Goal: Entertainment & Leisure: Consume media (video, audio)

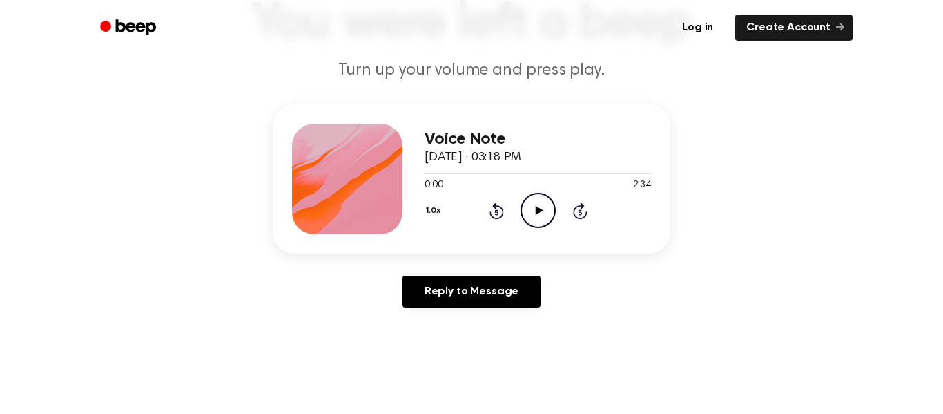
click at [510, 268] on div "Voice Note [DATE] · 03:18 PM 0:00 2:34 Your browser does not support the [objec…" at bounding box center [472, 211] width 910 height 214
click at [537, 220] on icon "Play Audio" at bounding box center [538, 210] width 35 height 35
click at [535, 213] on icon at bounding box center [538, 210] width 6 height 9
click at [546, 209] on icon "Play Audio" at bounding box center [538, 210] width 35 height 35
click at [573, 239] on div "Voice Note [DATE] · 03:18 PM 0:26 2:34 Your browser does not support the [objec…" at bounding box center [472, 178] width 398 height 149
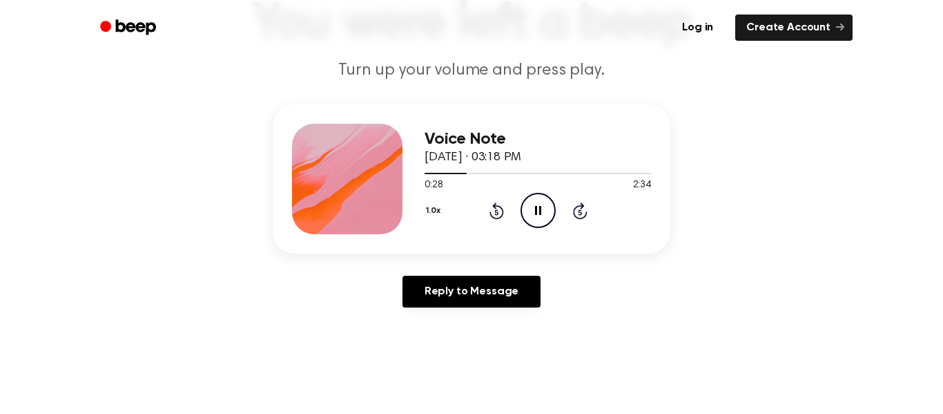
click at [591, 243] on div "Voice Note [DATE] · 03:18 PM 0:28 2:34 Your browser does not support the [objec…" at bounding box center [472, 178] width 398 height 149
click at [546, 213] on icon "Pause Audio" at bounding box center [538, 209] width 35 height 35
click at [546, 214] on icon "Play Audio" at bounding box center [538, 209] width 35 height 35
click at [546, 215] on icon "Pause Audio" at bounding box center [538, 209] width 35 height 35
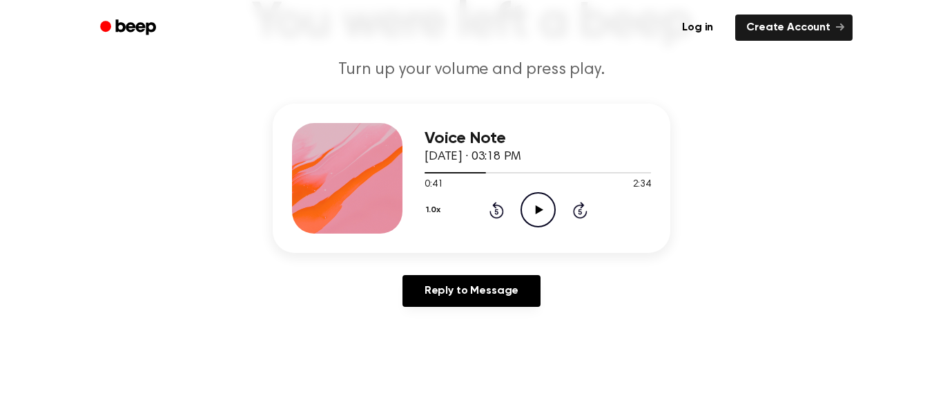
click at [544, 215] on icon "Play Audio" at bounding box center [538, 209] width 35 height 35
click at [544, 215] on icon "Pause Audio" at bounding box center [538, 209] width 35 height 35
click at [544, 215] on icon "Play Audio" at bounding box center [538, 209] width 35 height 35
click at [544, 215] on icon "Pause Audio" at bounding box center [538, 209] width 35 height 35
click at [544, 215] on icon "Play Audio" at bounding box center [538, 209] width 35 height 35
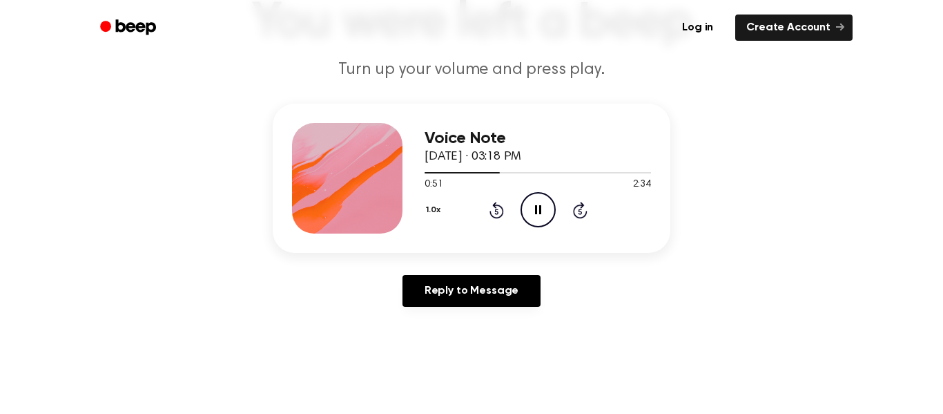
click at [544, 215] on icon "Pause Audio" at bounding box center [538, 209] width 35 height 35
